Goal: Task Accomplishment & Management: Manage account settings

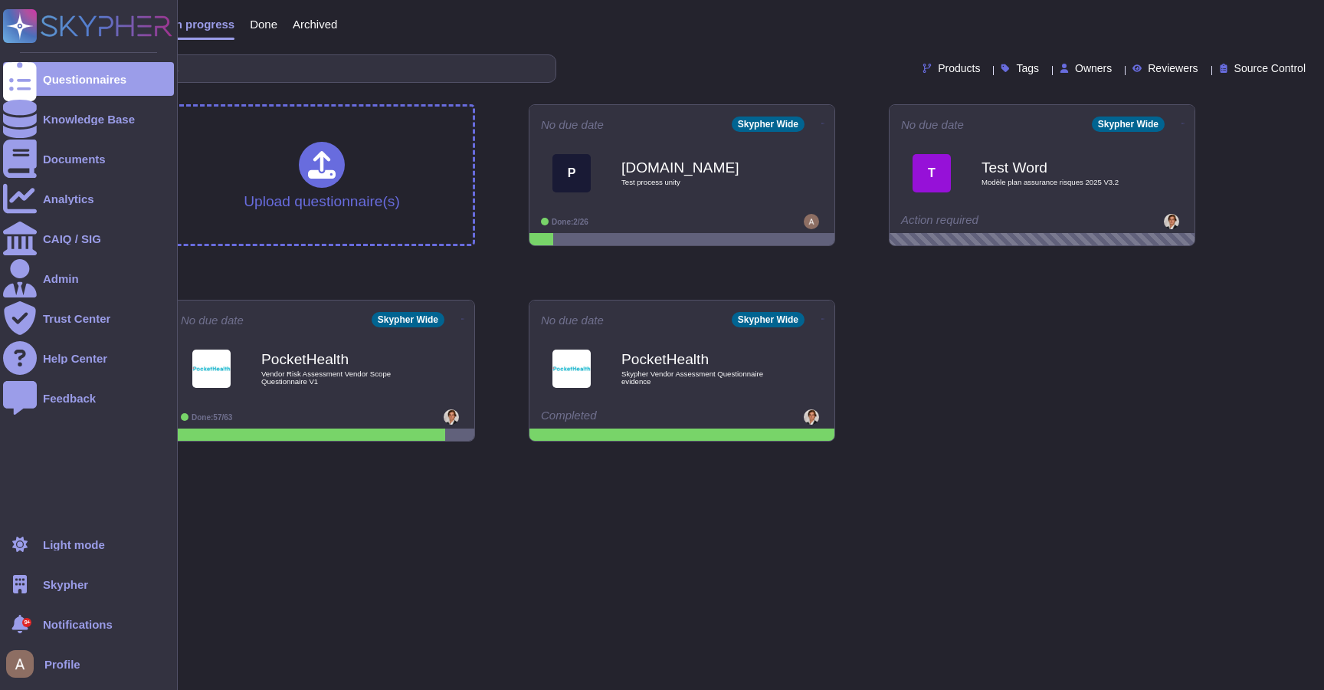
click at [66, 592] on div "Skypher" at bounding box center [88, 584] width 171 height 34
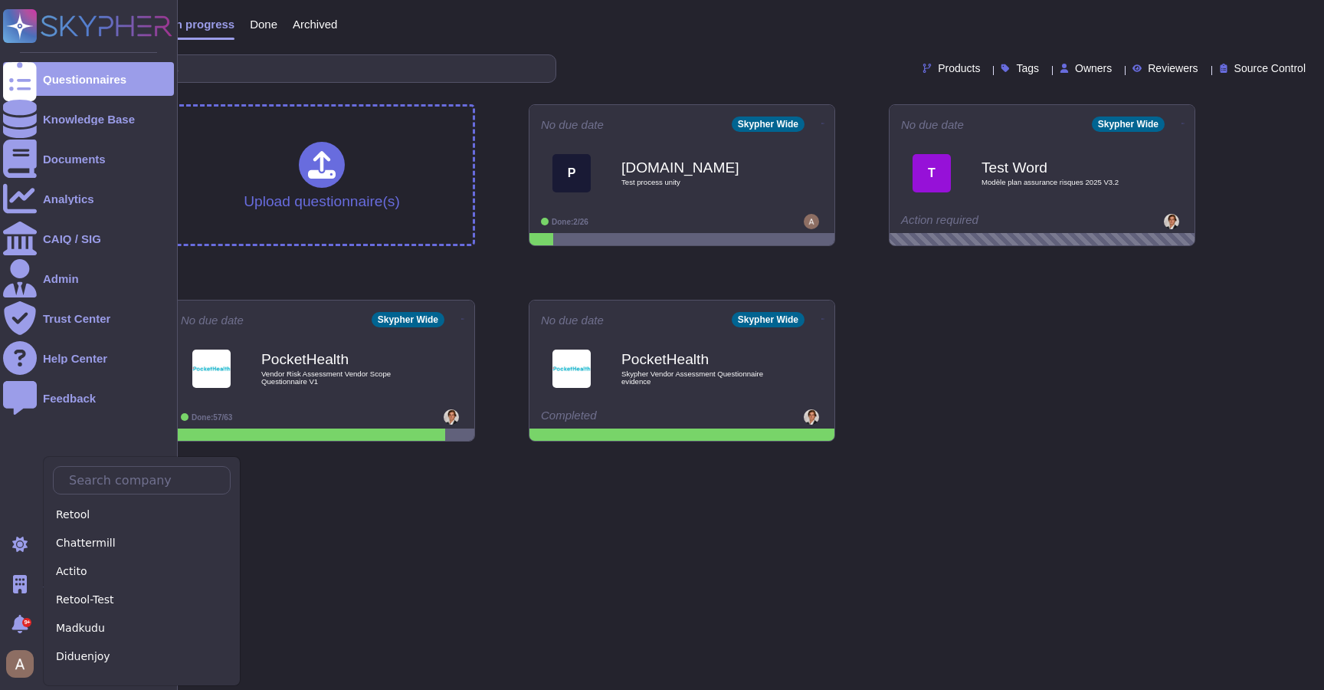
click at [4, 474] on ul "Questionnaires Knowledge Base Documents Analytics CAIQ / SIG Admin Trust Center…" at bounding box center [88, 290] width 171 height 456
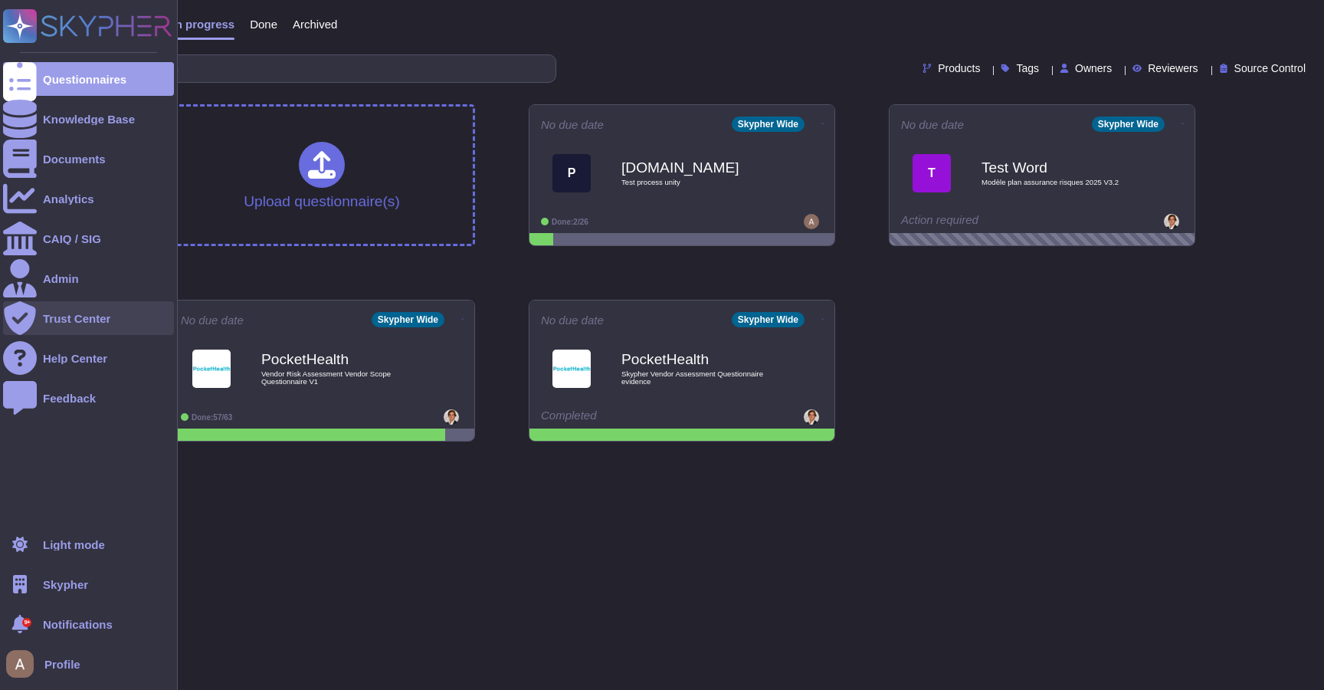
click at [54, 306] on div "Trust Center" at bounding box center [88, 318] width 171 height 34
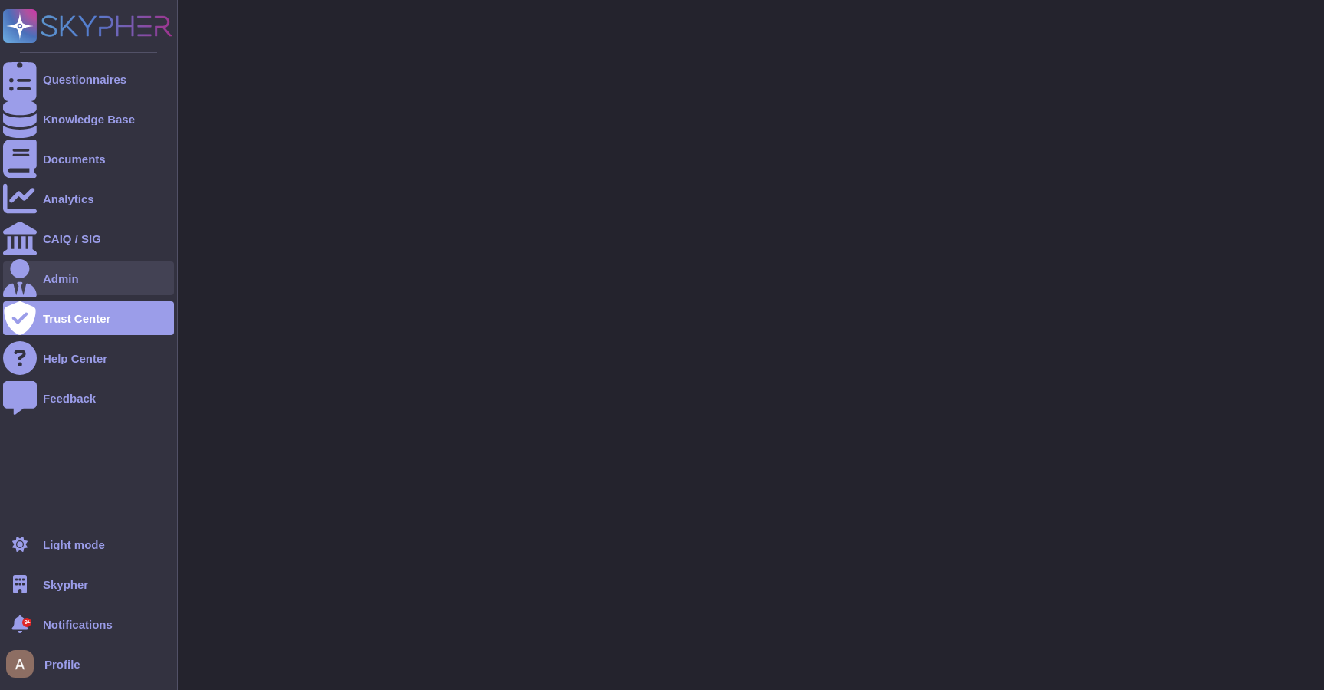
click at [62, 277] on div "Admin" at bounding box center [61, 278] width 36 height 11
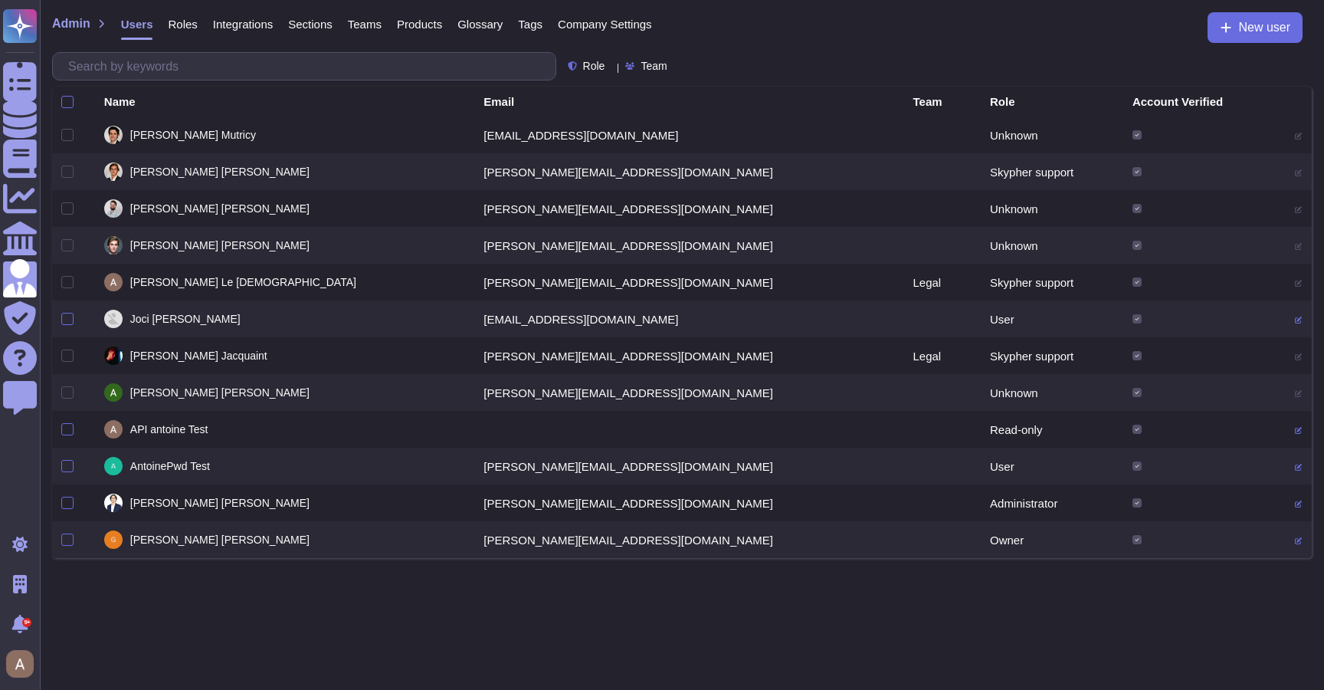
click at [615, 558] on html "Questionnaires Knowledge Base Documents Analytics CAIQ / SIG Admin Trust Center…" at bounding box center [662, 279] width 1324 height 558
click at [217, 558] on html "Questionnaires Knowledge Base Documents Analytics CAIQ / SIG Admin Trust Center…" at bounding box center [662, 279] width 1324 height 558
click at [1295, 317] on icon at bounding box center [1299, 321] width 8 height 8
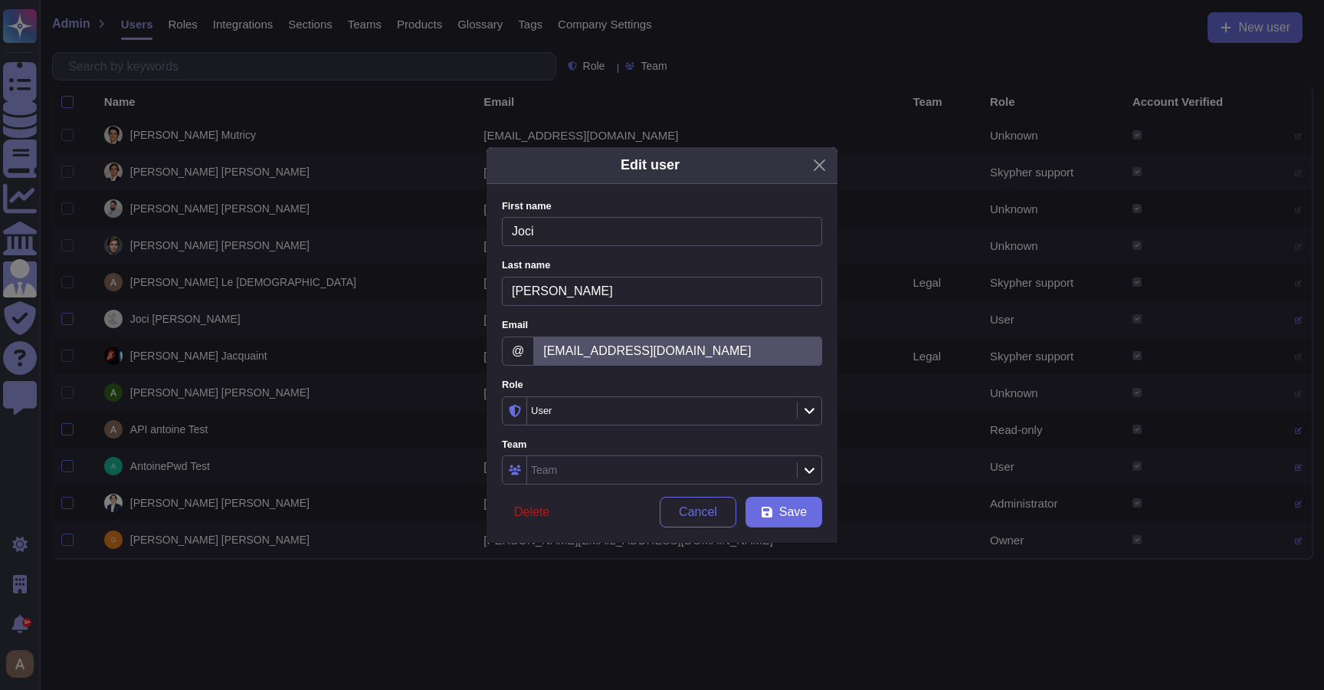
click at [527, 510] on span "Delete" at bounding box center [531, 512] width 35 height 12
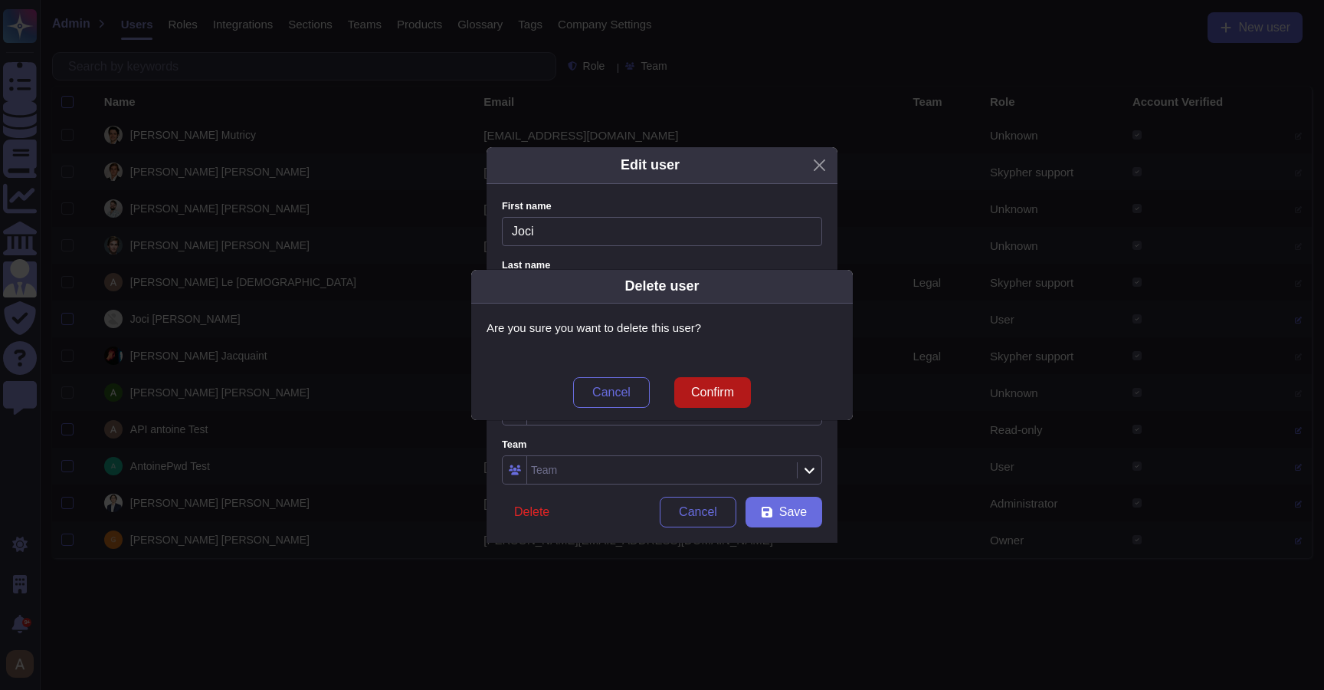
click at [709, 383] on button "Confirm" at bounding box center [712, 392] width 77 height 31
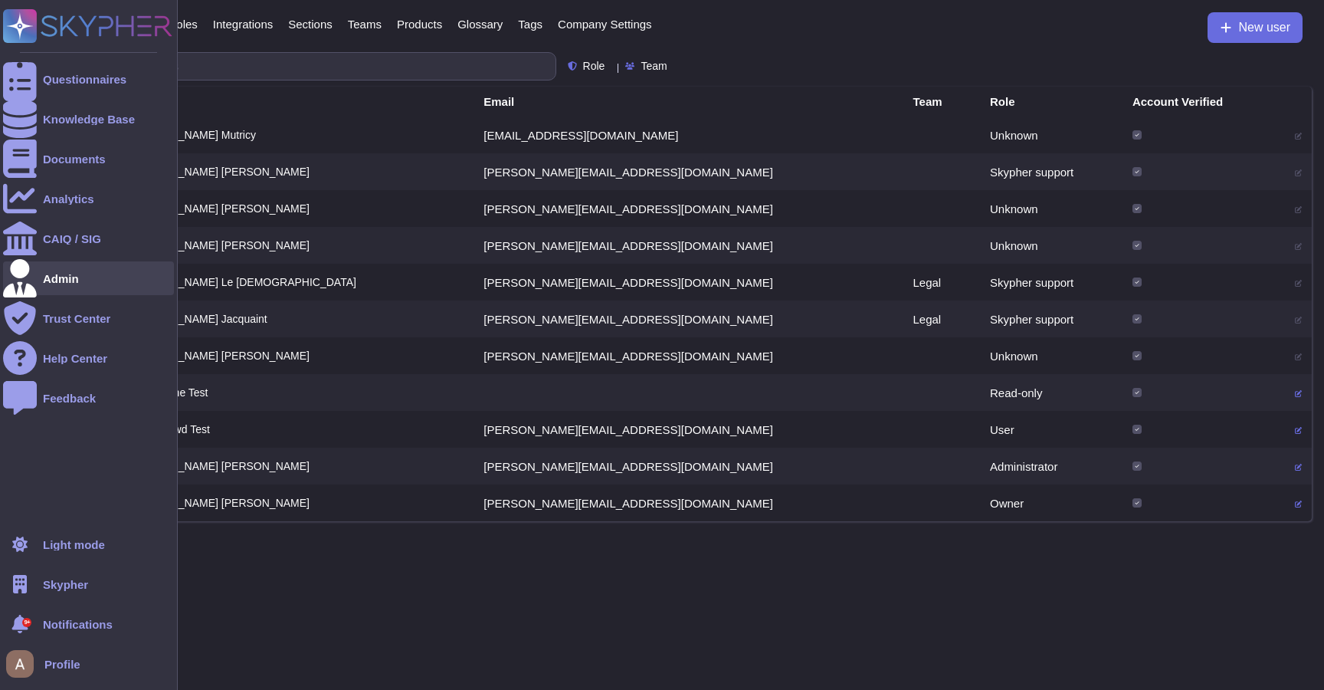
click at [34, 271] on div at bounding box center [20, 278] width 34 height 34
